Goal: Check status: Check status

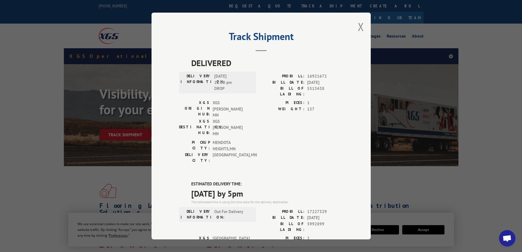
click at [365, 27] on div "Track Shipment DELIVERED DELIVERY INFORMATION: [DATE] 12:00 pm DROP PROBILL: 16…" at bounding box center [260, 126] width 219 height 226
click at [355, 23] on div "Track Shipment DELIVERED DELIVERY INFORMATION: [DATE] 12:00 pm DROP PROBILL: 16…" at bounding box center [260, 126] width 219 height 226
click at [358, 29] on button "Close modal" at bounding box center [361, 26] width 6 height 15
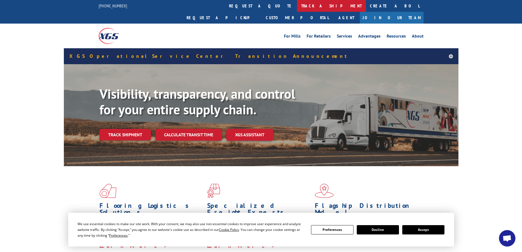
click at [297, 4] on link "track a shipment" at bounding box center [331, 6] width 69 height 12
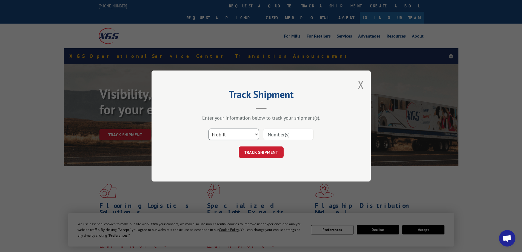
drag, startPoint x: 233, startPoint y: 134, endPoint x: 233, endPoint y: 138, distance: 4.4
click at [233, 134] on select "Select category... Probill BOL PO" at bounding box center [233, 134] width 50 height 12
select select "po"
click at [208, 128] on select "Select category... Probill BOL PO" at bounding box center [233, 134] width 50 height 12
paste input "42515601"
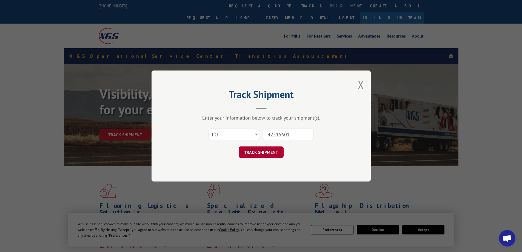
type input "42515601"
click at [267, 149] on button "TRACK SHIPMENT" at bounding box center [261, 152] width 45 height 12
